Goal: Communication & Community: Answer question/provide support

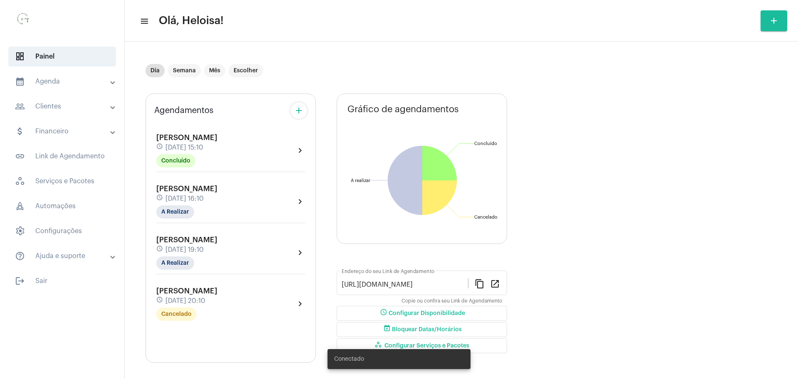
scroll to position [5, 0]
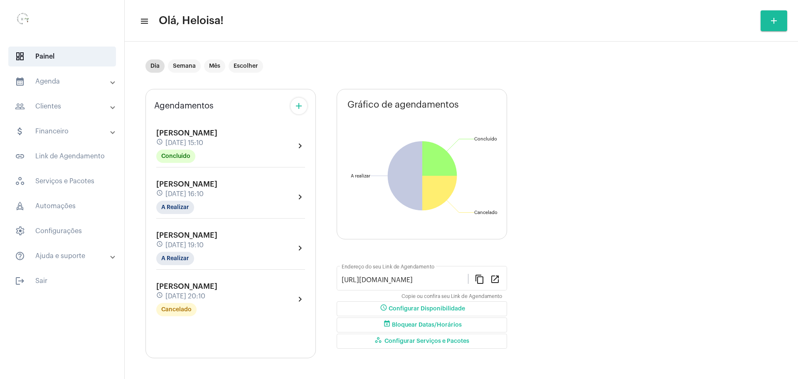
click at [196, 237] on span "[PERSON_NAME]" at bounding box center [186, 235] width 61 height 7
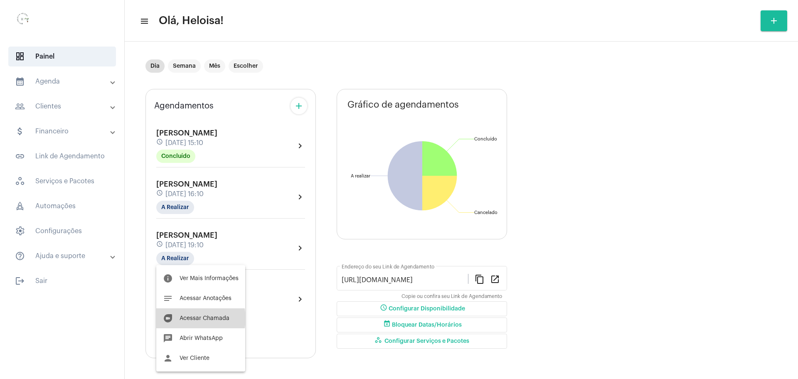
click at [193, 319] on span "Acessar Chamada" at bounding box center [205, 319] width 50 height 6
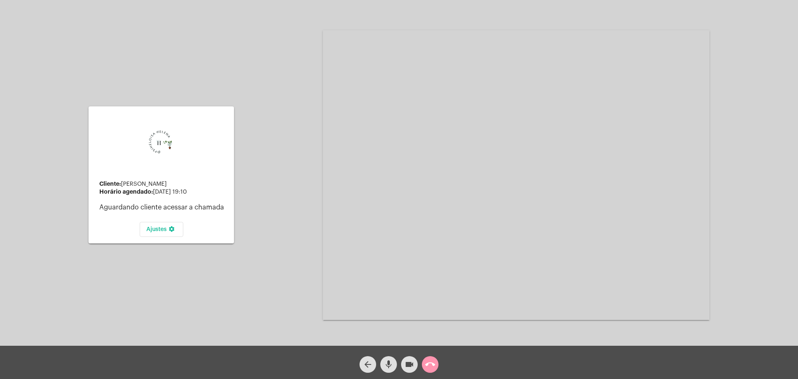
click at [413, 364] on mat-icon "videocam" at bounding box center [410, 365] width 10 height 10
click at [389, 364] on mat-icon "mic" at bounding box center [389, 365] width 10 height 10
click at [409, 367] on mat-icon "videocam_off" at bounding box center [410, 365] width 10 height 10
click at [409, 367] on mat-icon "videocam" at bounding box center [410, 365] width 10 height 10
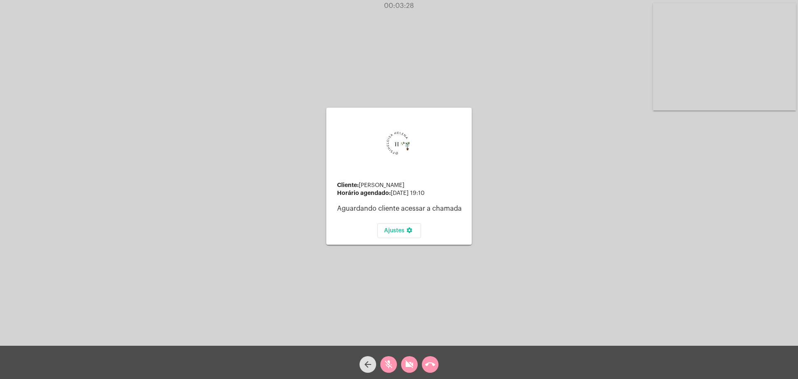
click at [130, 79] on div "Cliente: [PERSON_NAME] agendado: [DATE] 19:10 Aguardando cliente acessar a cham…" at bounding box center [399, 175] width 797 height 346
click at [406, 364] on mat-icon "videocam_off" at bounding box center [410, 365] width 10 height 10
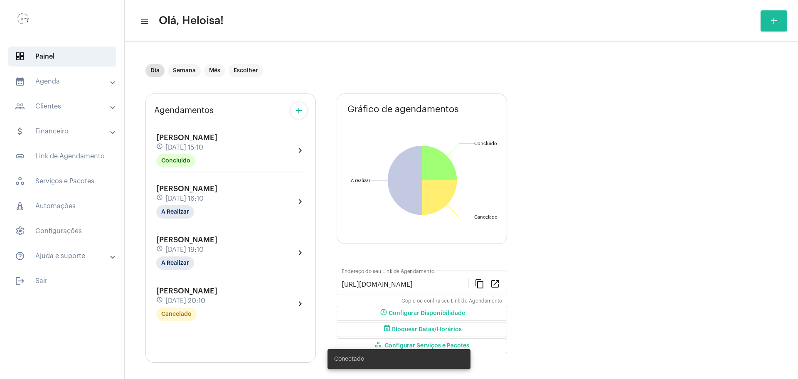
click at [195, 242] on span "[PERSON_NAME]" at bounding box center [186, 239] width 61 height 7
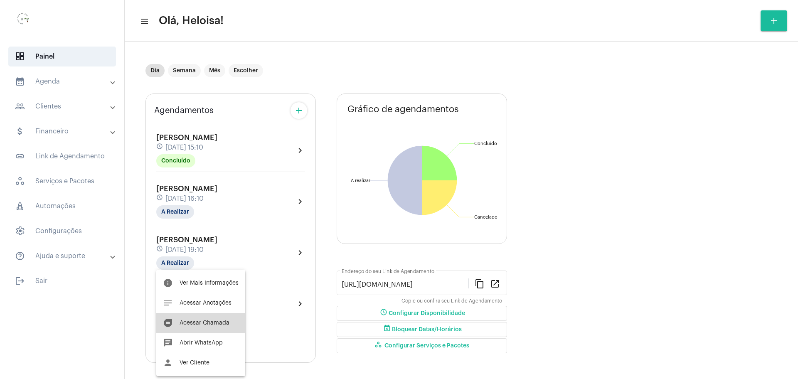
click at [192, 318] on button "duo [PERSON_NAME]" at bounding box center [200, 323] width 89 height 20
